Goal: Transaction & Acquisition: Purchase product/service

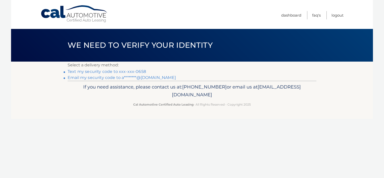
click at [123, 71] on link "Text my security code to xxx-xxx-0658" at bounding box center [107, 71] width 78 height 5
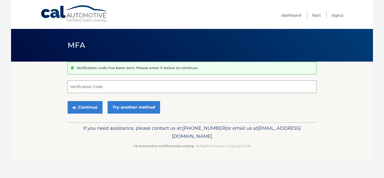
click at [105, 88] on input "Verification Code" at bounding box center [192, 86] width 249 height 13
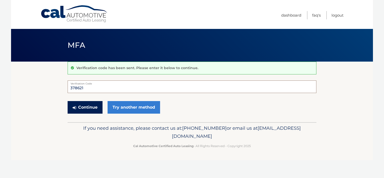
type input "378621"
click at [88, 106] on button "Continue" at bounding box center [85, 107] width 35 height 13
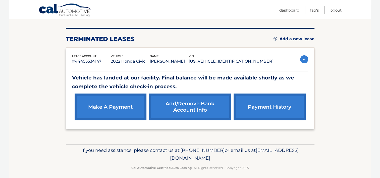
scroll to position [58, 0]
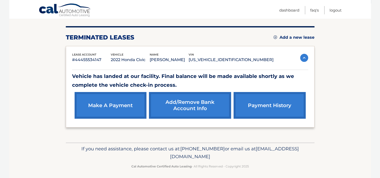
click at [102, 106] on link "make a payment" at bounding box center [111, 105] width 72 height 27
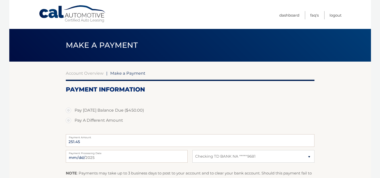
select select "NDVlYTdiYTctMTMwMy00NjBhLWFjMTYtMzdjZTUwNjE2MDQ0"
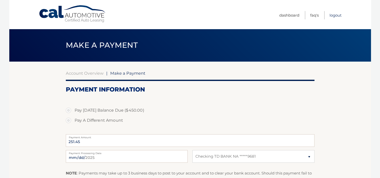
click at [335, 15] on link "Logout" at bounding box center [336, 15] width 12 height 8
